Goal: Book appointment/travel/reservation

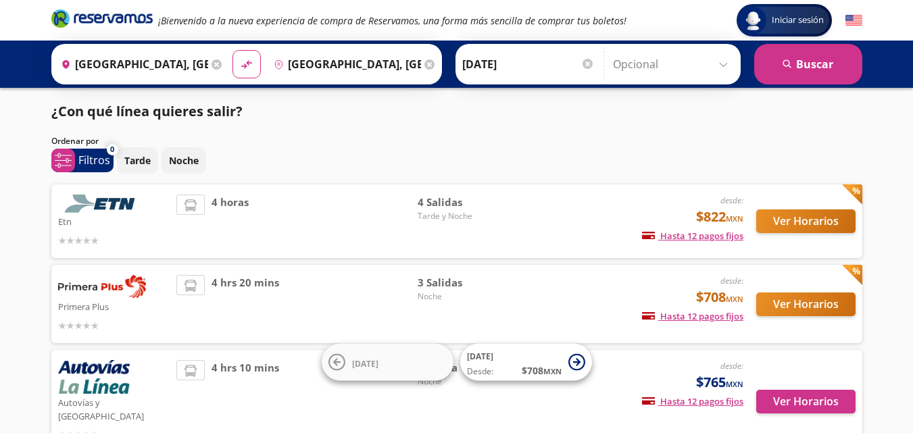
click at [794, 324] on div "Ver Horarios" at bounding box center [799, 304] width 112 height 58
click at [797, 314] on button "Ver Horarios" at bounding box center [805, 305] width 99 height 24
click at [805, 398] on button "Ver Horarios" at bounding box center [805, 402] width 99 height 24
click at [787, 222] on button "Ver Horarios" at bounding box center [805, 221] width 99 height 24
click at [782, 303] on button "Ver Horarios" at bounding box center [805, 305] width 99 height 24
